Goal: Use online tool/utility: Utilize a website feature to perform a specific function

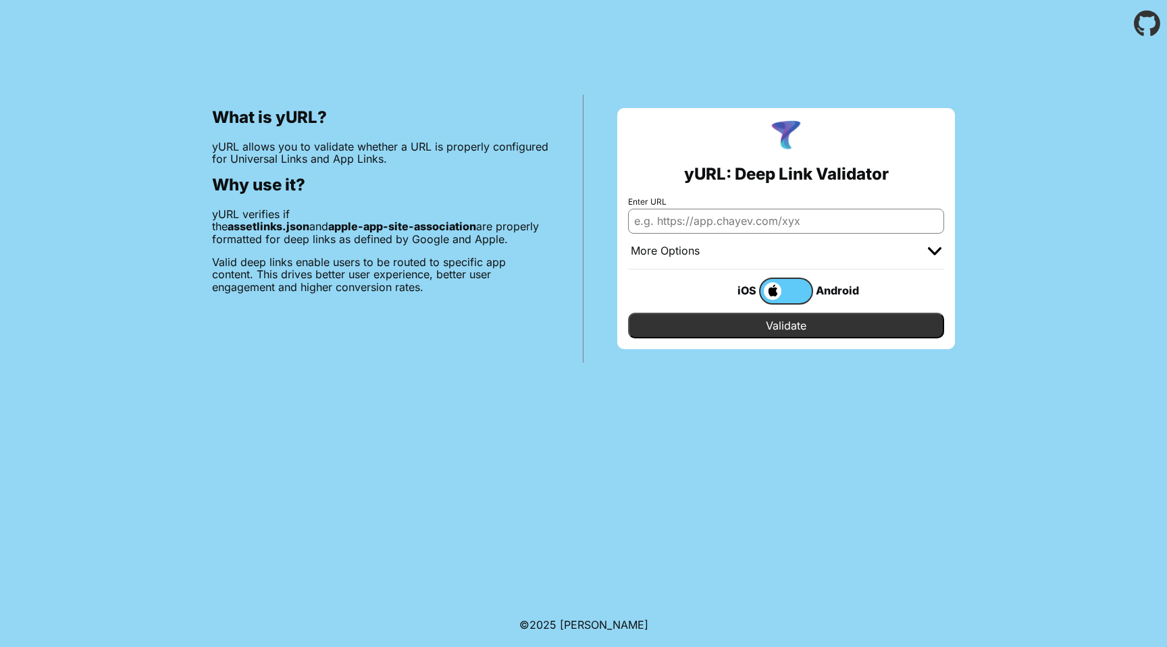
click at [684, 222] on input "Enter URL" at bounding box center [786, 221] width 316 height 24
paste input "[URL][DOMAIN_NAME]"
type input "[URL][DOMAIN_NAME]"
click at [785, 326] on input "Validate" at bounding box center [786, 326] width 316 height 26
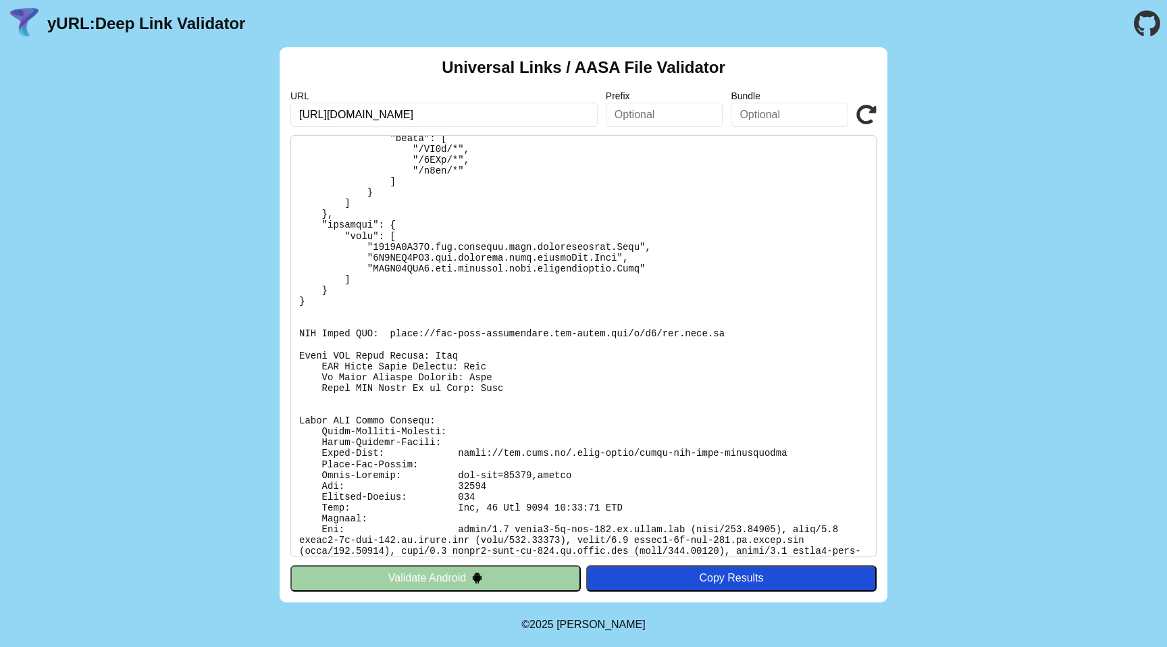
scroll to position [345, 0]
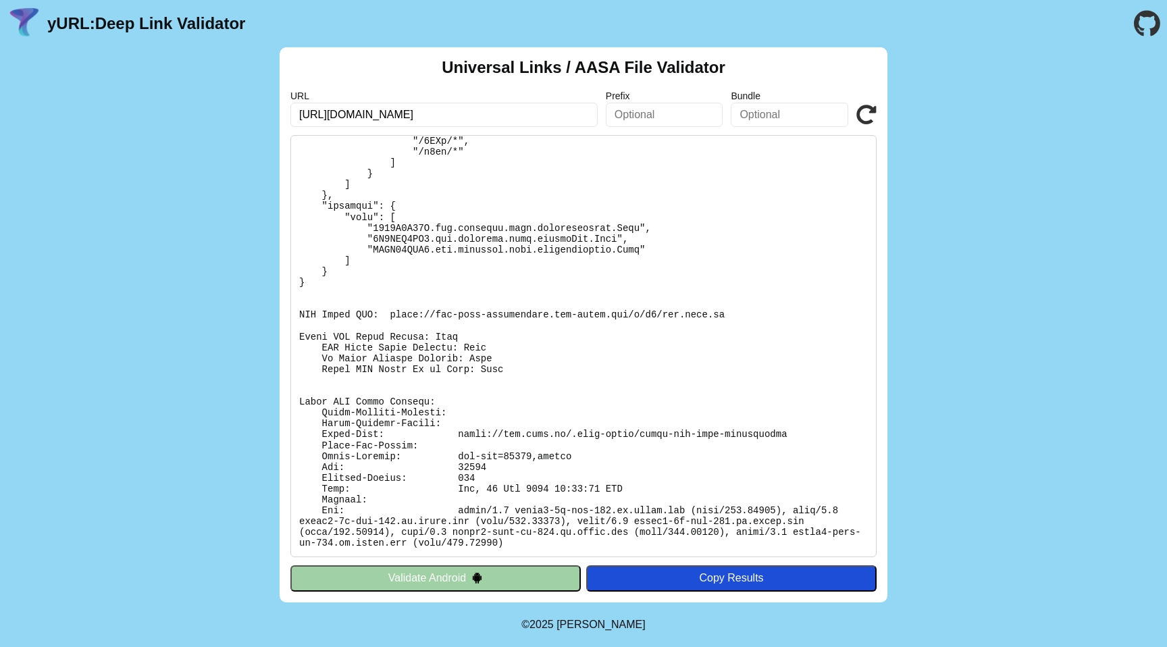
click at [477, 576] on img at bounding box center [477, 577] width 11 height 11
